Goal: Information Seeking & Learning: Learn about a topic

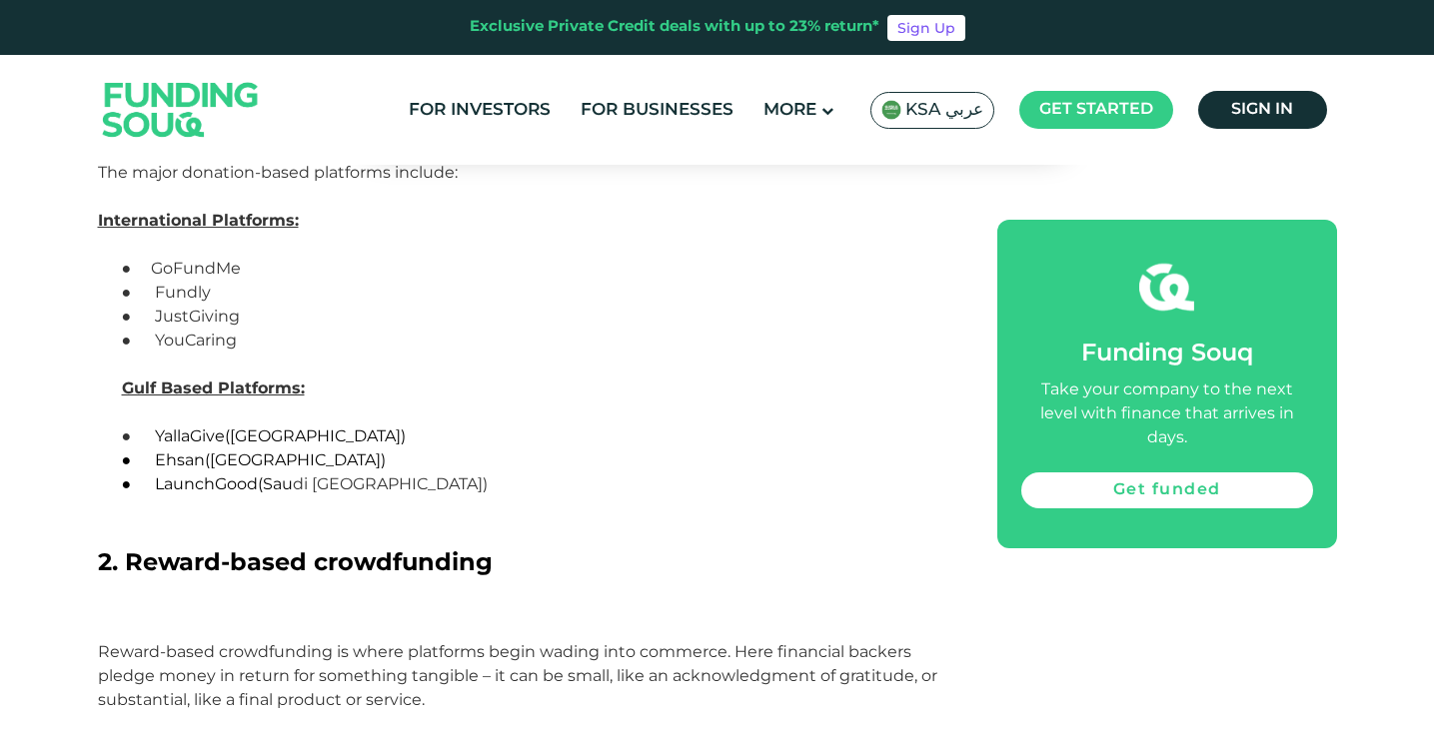
scroll to position [1798, 0]
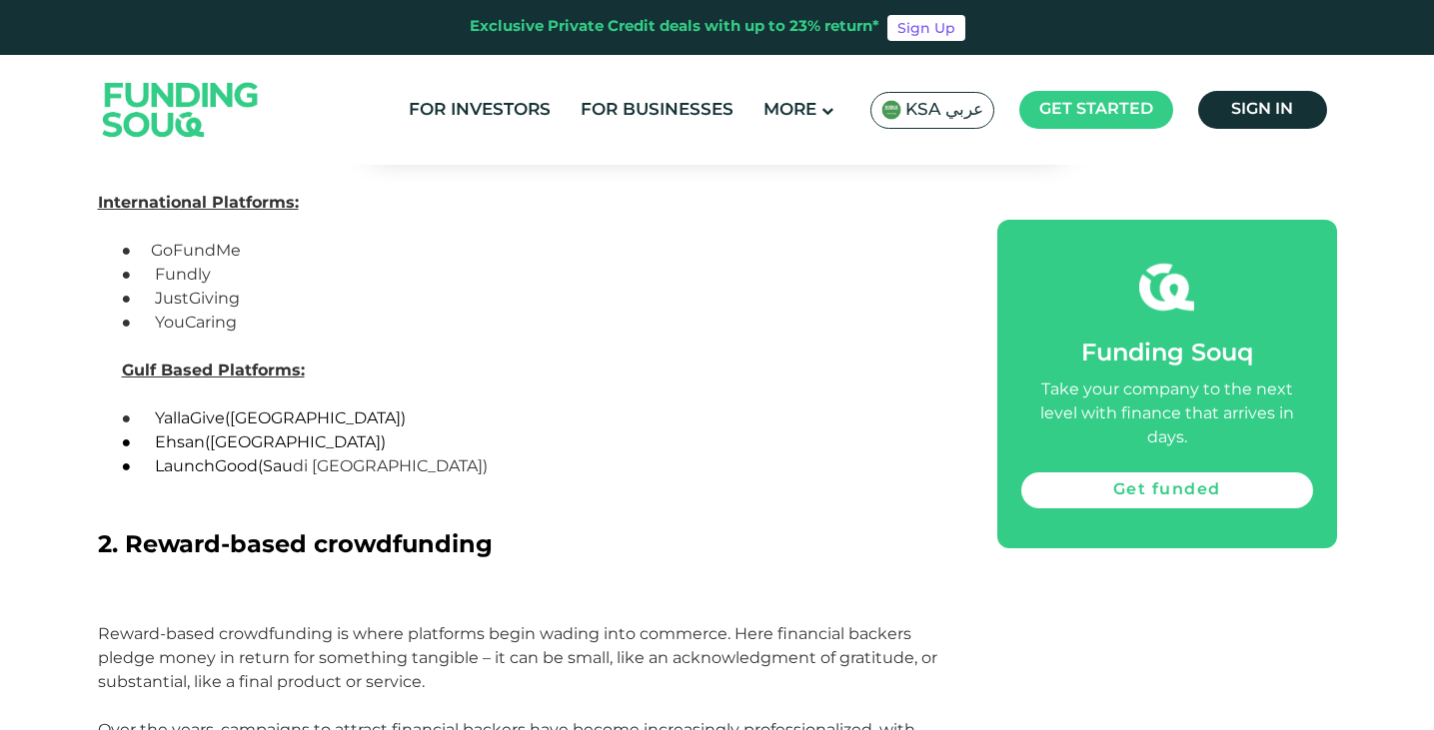
click at [183, 440] on span "Ehsan" at bounding box center [180, 442] width 50 height 19
copy span "Ehsan"
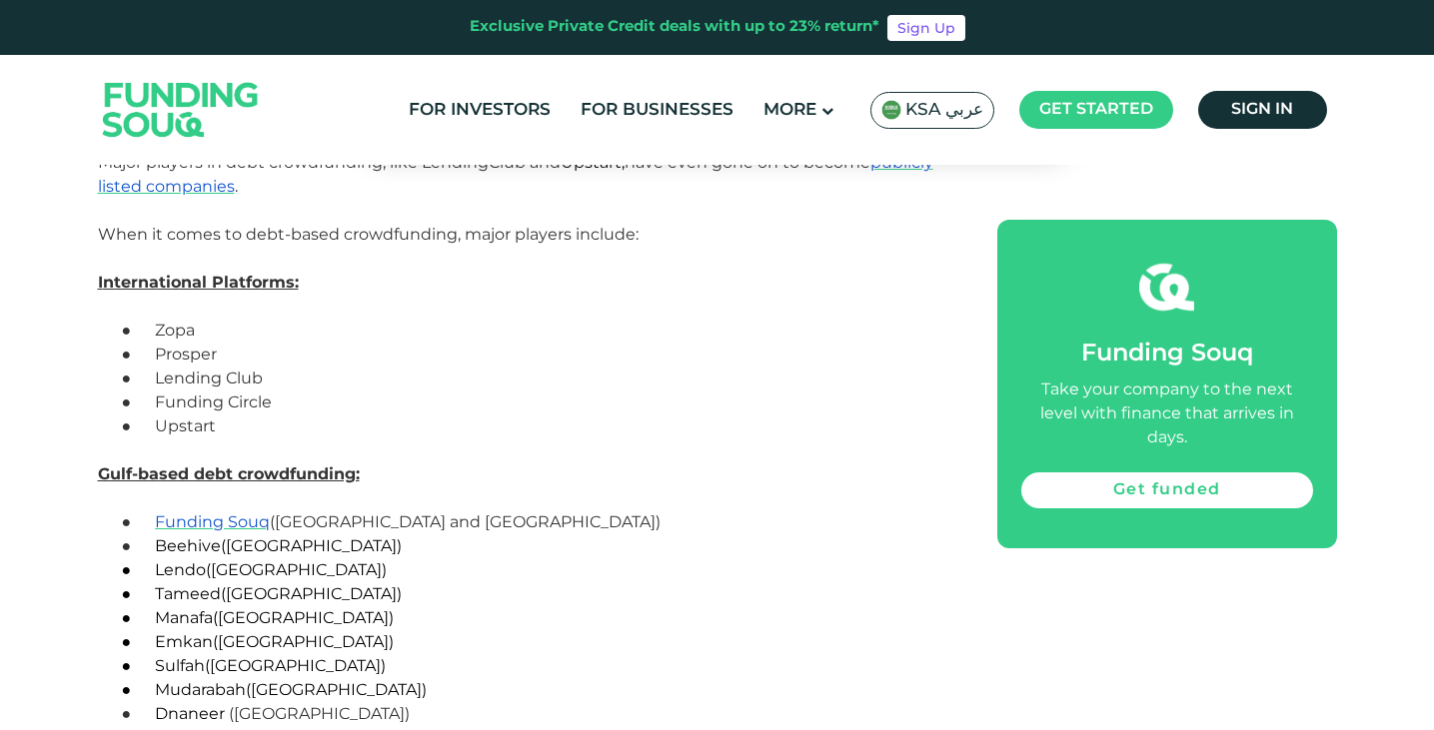
scroll to position [4695, 0]
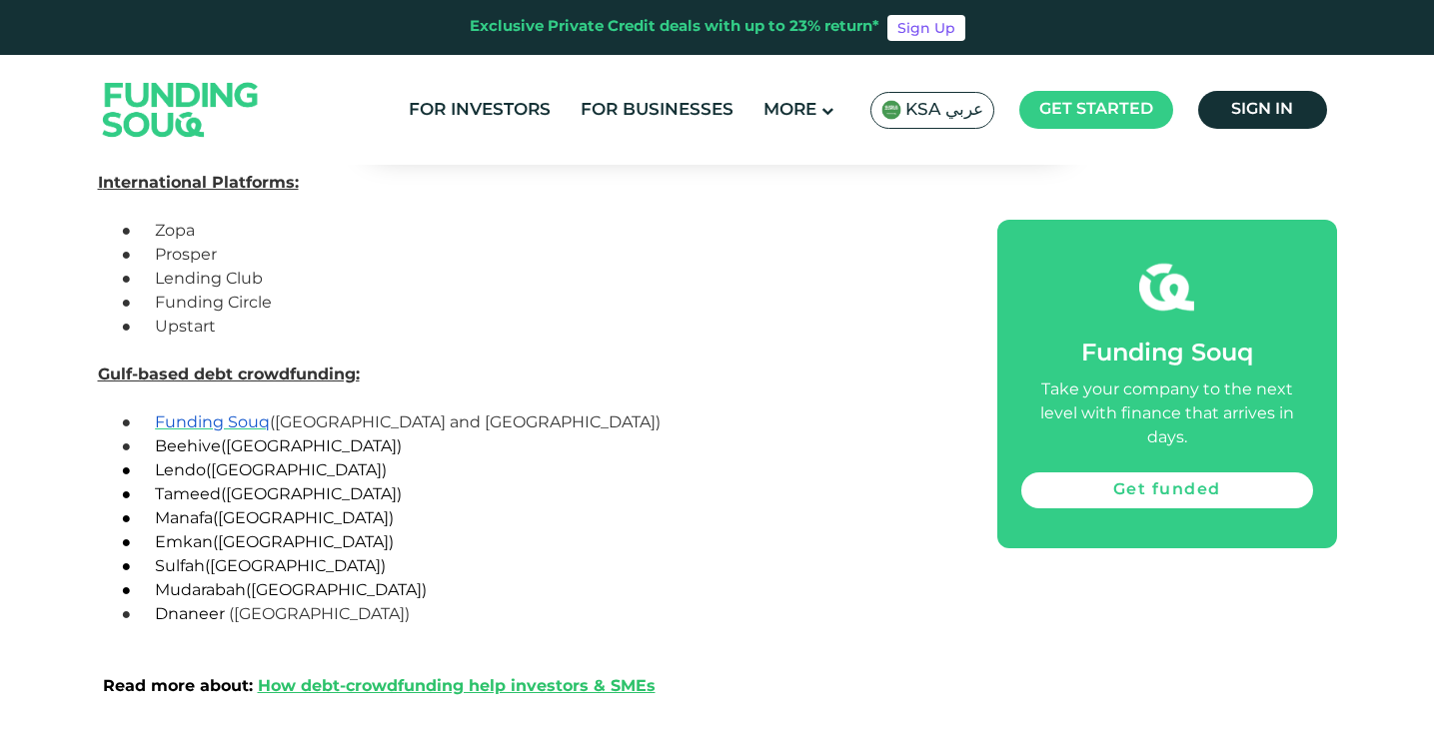
click at [188, 538] on span "Emkan" at bounding box center [184, 541] width 58 height 19
copy span "Emkan"
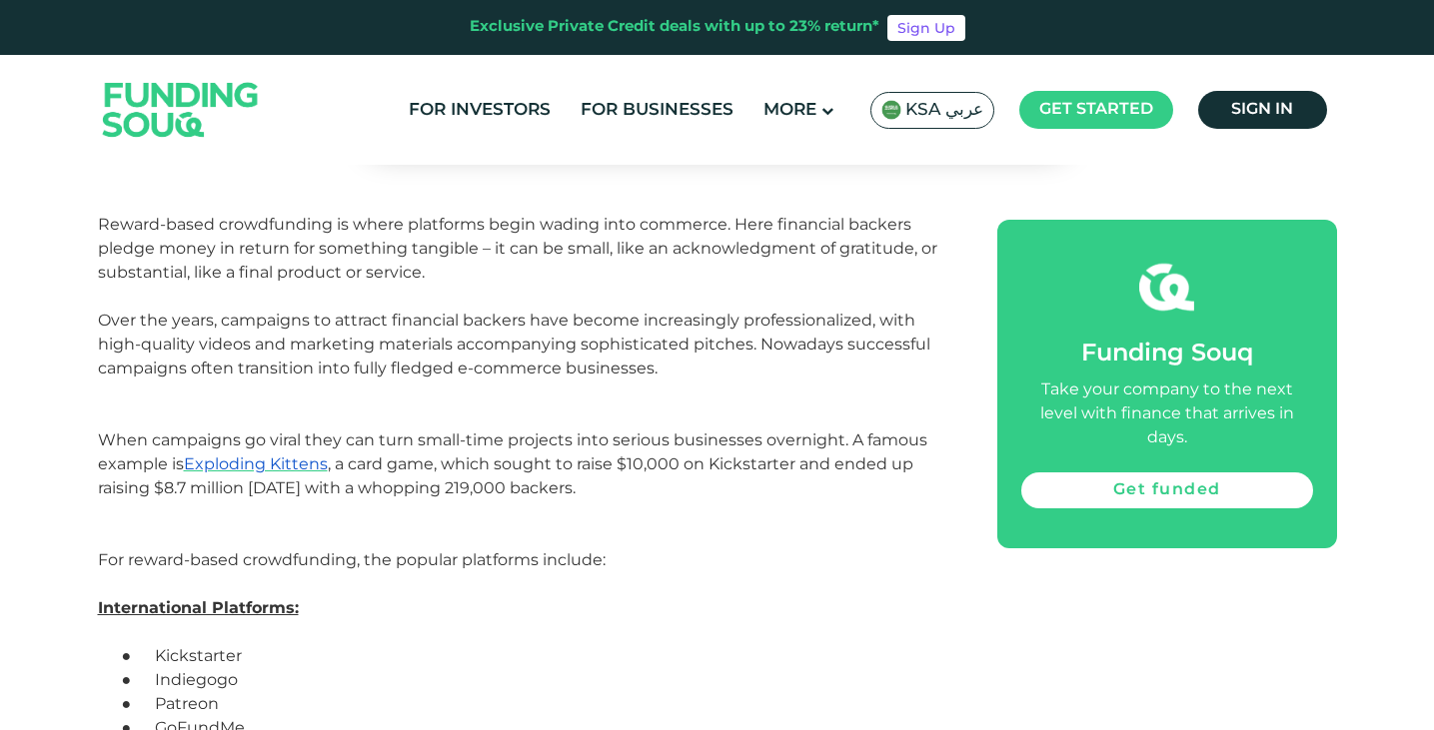
scroll to position [1998, 0]
